Goal: Transaction & Acquisition: Download file/media

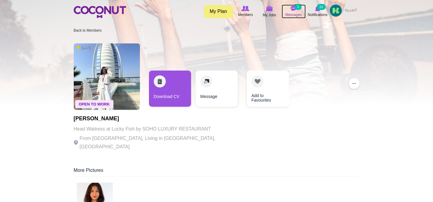
click at [298, 5] on small "3" at bounding box center [298, 7] width 7 height 6
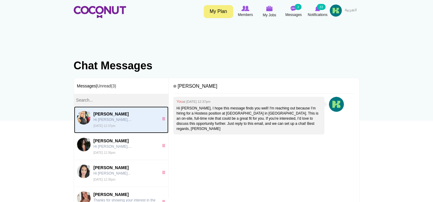
click at [106, 128] on link "Milena Mishchenko Hi Milena,... Fri, Sep 26th, 2025 12:37pm 0" at bounding box center [121, 119] width 95 height 27
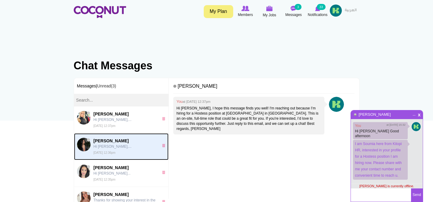
click at [101, 153] on small "[DATE] 12:36pm" at bounding box center [105, 152] width 22 height 3
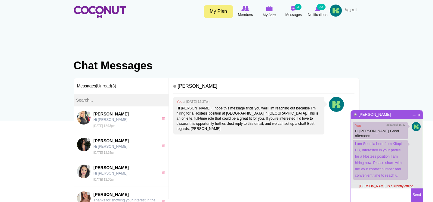
click at [420, 114] on span "x" at bounding box center [419, 114] width 5 height 5
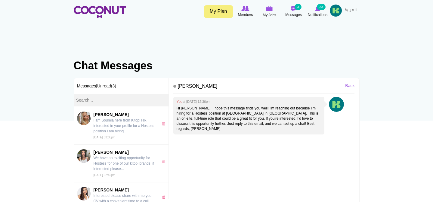
scroll to position [113, 0]
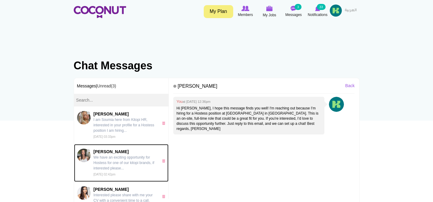
click at [120, 159] on p "We have an exciting opportunity for Hostess for one of our kitopi brands, if in…" at bounding box center [125, 162] width 62 height 16
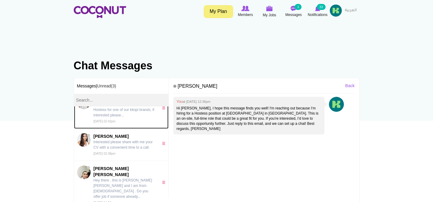
scroll to position [166, 0]
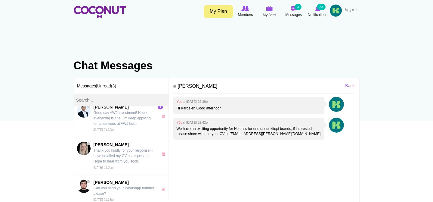
scroll to position [523, 0]
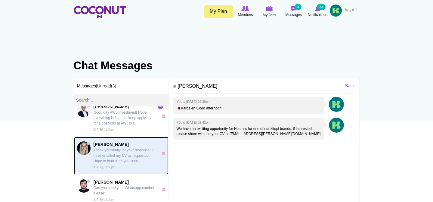
click at [135, 147] on p "Thank you kindly for your response! I have emailed my CV as requested. Hope to …" at bounding box center [125, 155] width 62 height 16
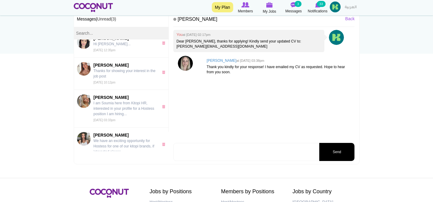
scroll to position [53, 0]
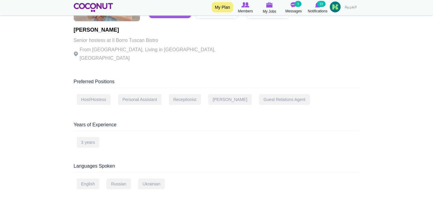
scroll to position [26, 0]
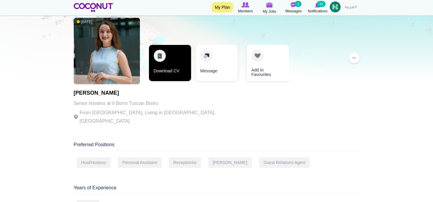
click at [170, 66] on link "Download CV" at bounding box center [170, 63] width 42 height 36
click at [165, 68] on link "Download CV" at bounding box center [170, 63] width 42 height 36
click at [163, 73] on link "Download CV" at bounding box center [170, 63] width 42 height 36
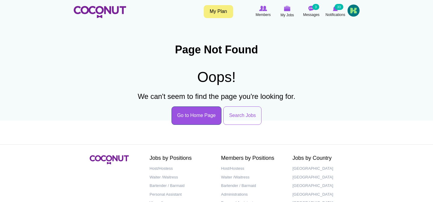
click at [195, 114] on link "Go to Home Page" at bounding box center [197, 115] width 50 height 18
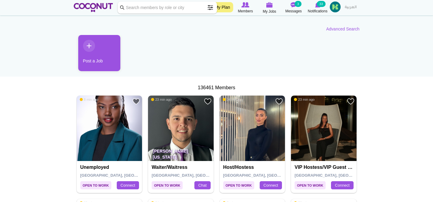
scroll to position [80, 0]
